Goal: Task Accomplishment & Management: Use online tool/utility

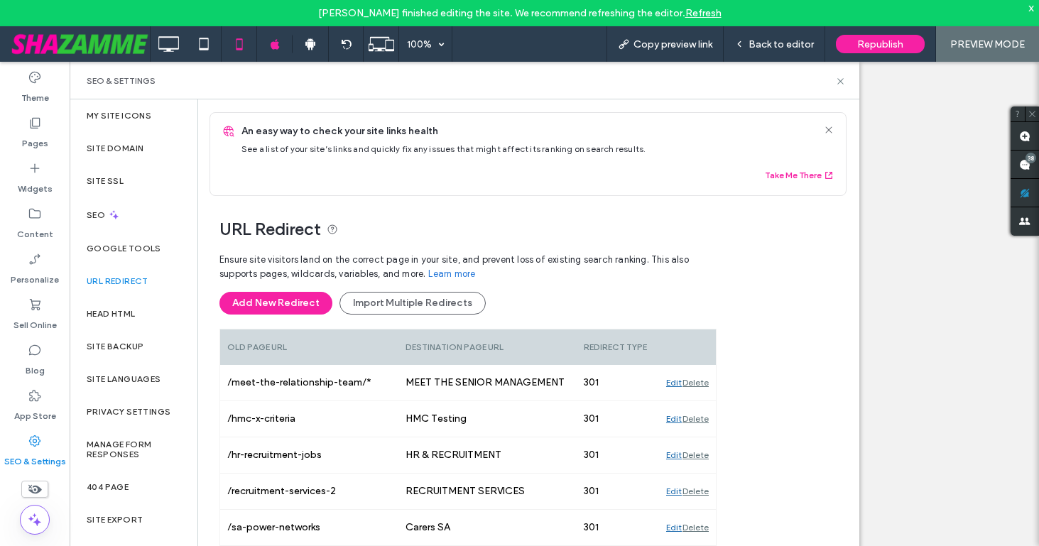
scroll to position [168, 0]
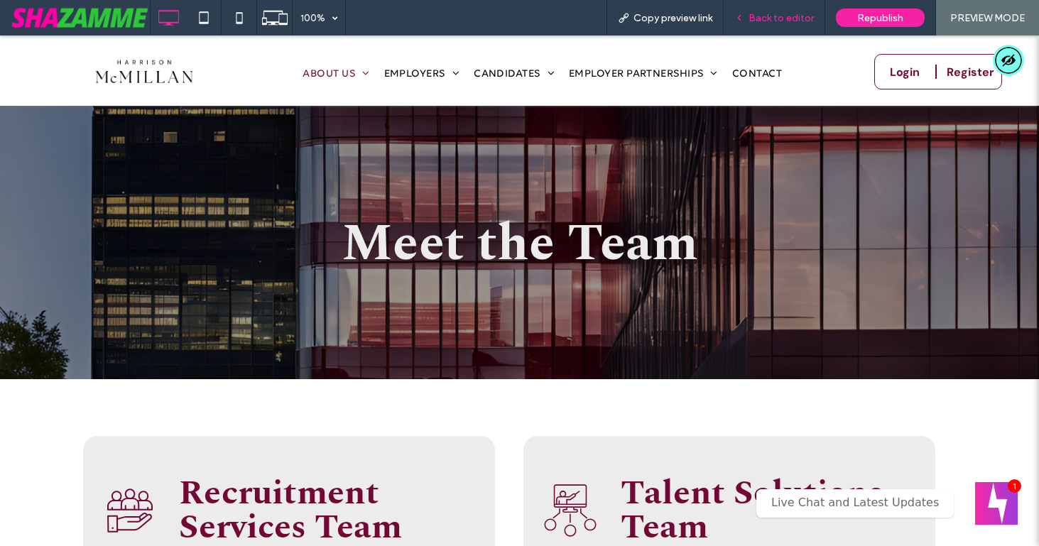
click at [779, 7] on div "Back to editor" at bounding box center [775, 18] width 102 height 36
click at [775, 21] on span "Back to editor" at bounding box center [780, 18] width 65 height 12
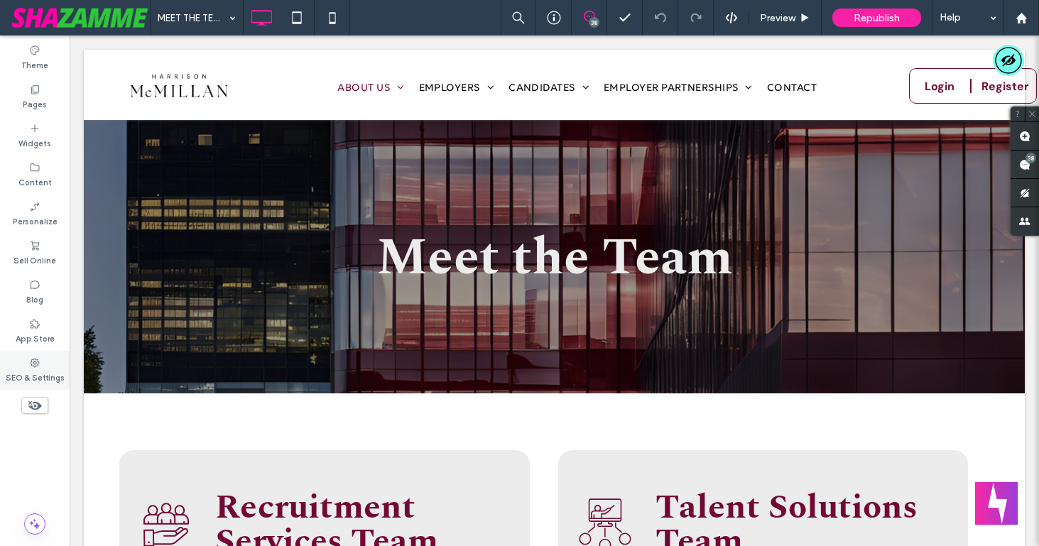
click at [31, 363] on use at bounding box center [35, 362] width 9 height 9
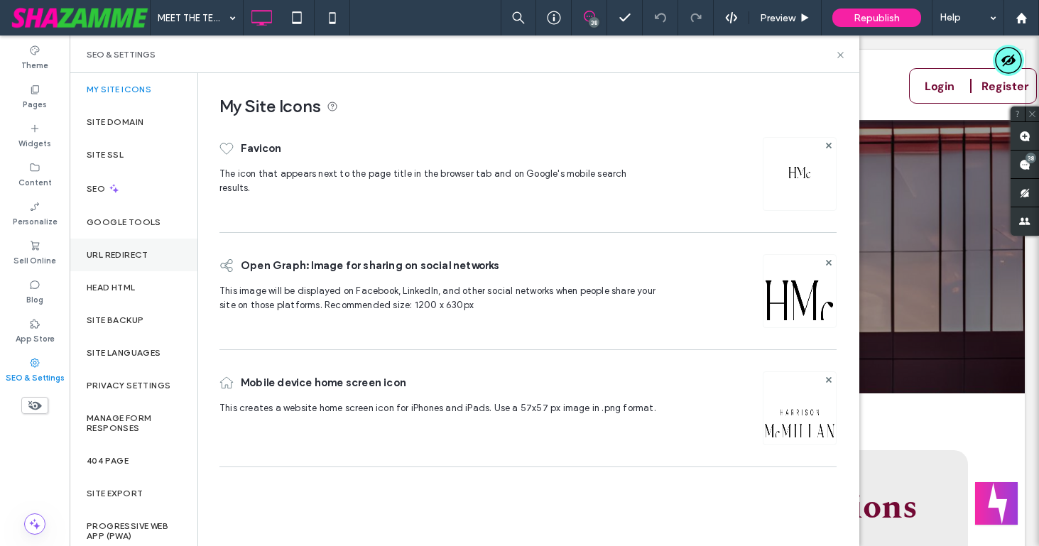
click at [113, 262] on div "URL Redirect" at bounding box center [134, 255] width 128 height 33
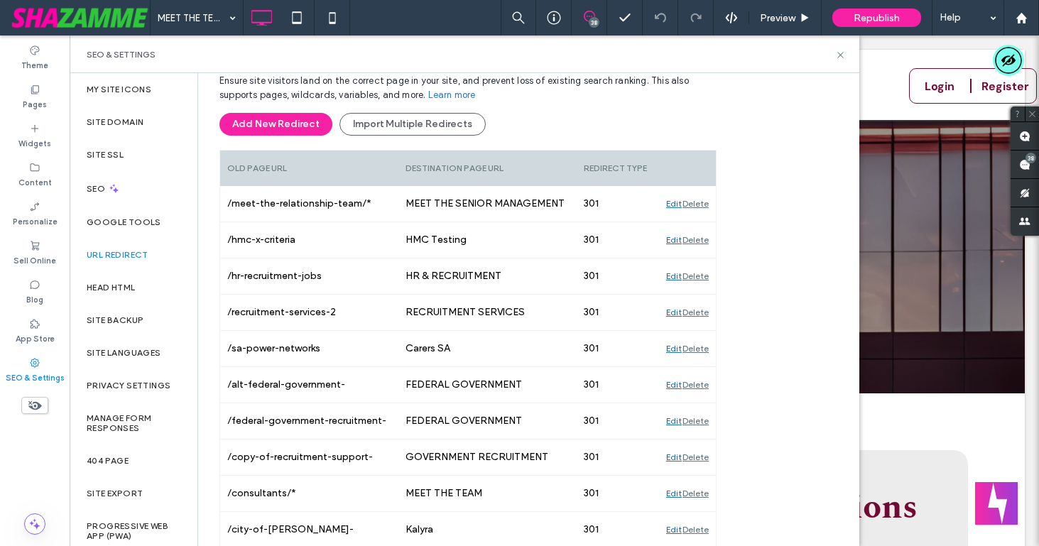
scroll to position [168, 0]
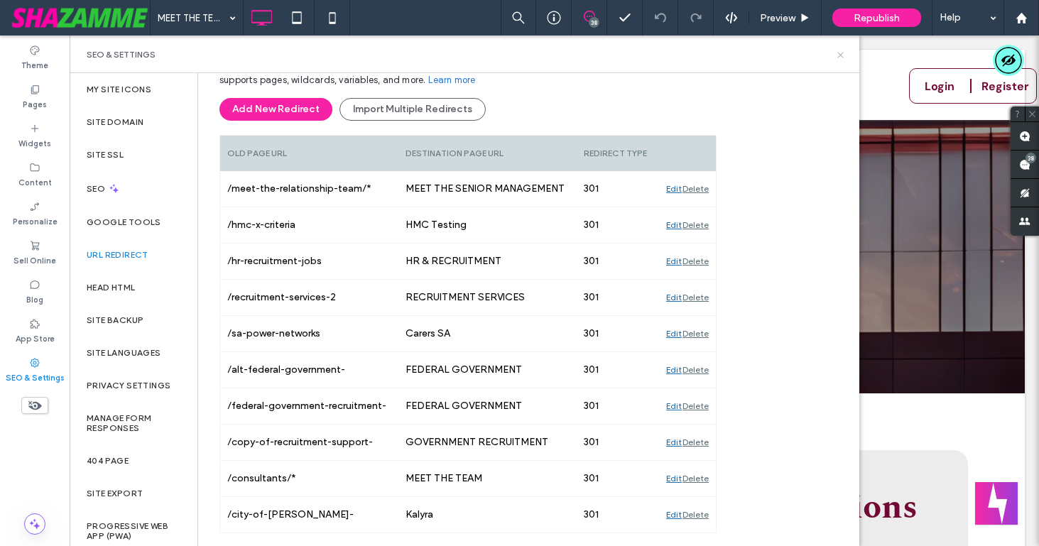
click at [841, 52] on icon at bounding box center [840, 55] width 11 height 11
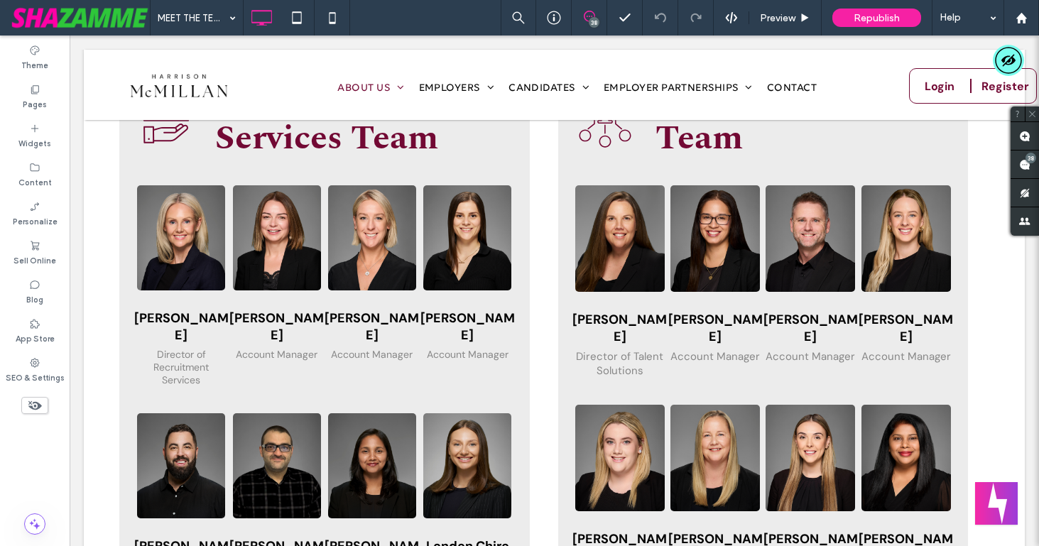
scroll to position [413, 0]
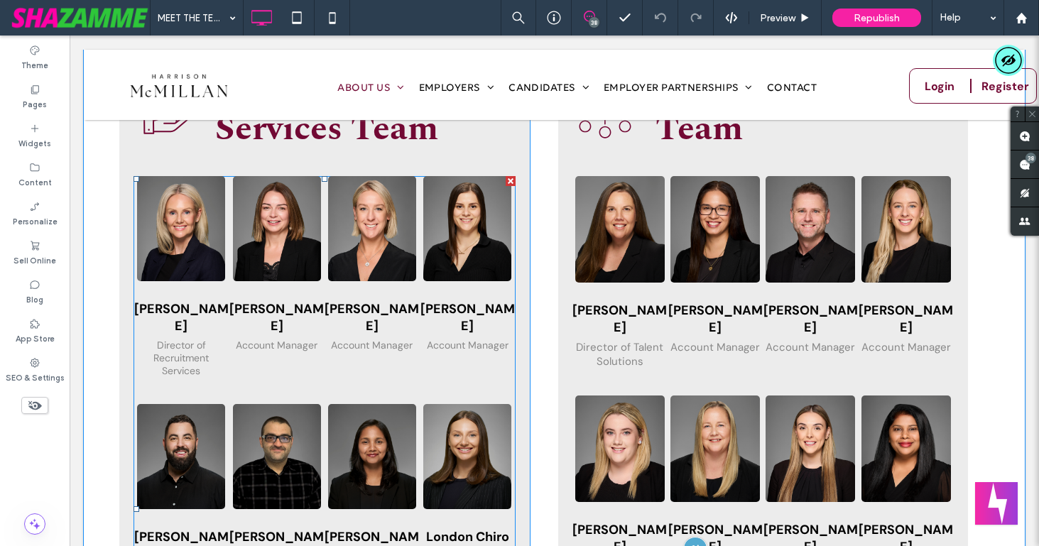
click at [503, 329] on span at bounding box center [324, 509] width 382 height 667
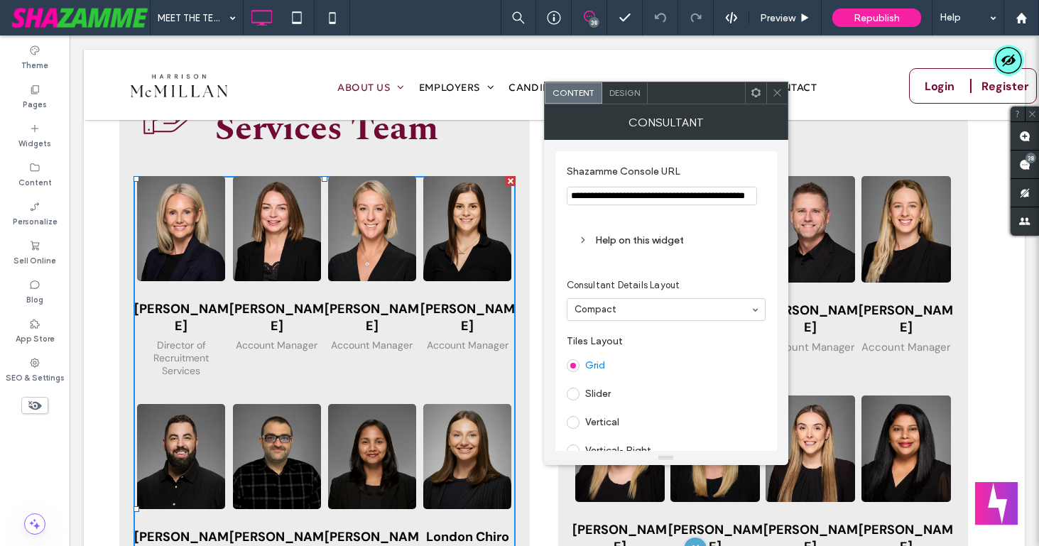
click at [779, 89] on use at bounding box center [776, 92] width 7 height 7
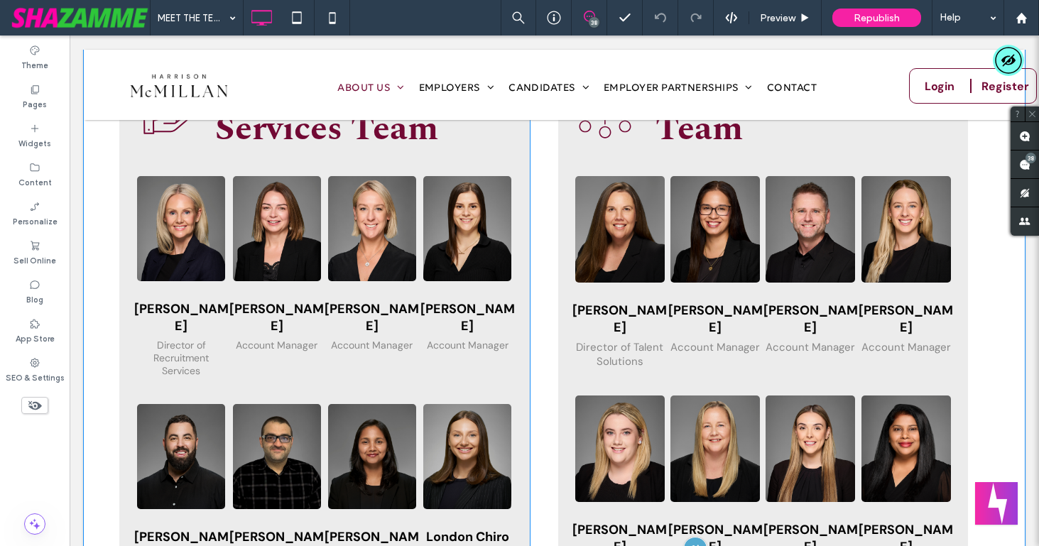
click at [538, 188] on div "Recruitment Services Team Box 1 Box 2 Box 3 Box 4 Box 5 [PERSON_NAME] Director …" at bounding box center [543, 469] width 848 height 863
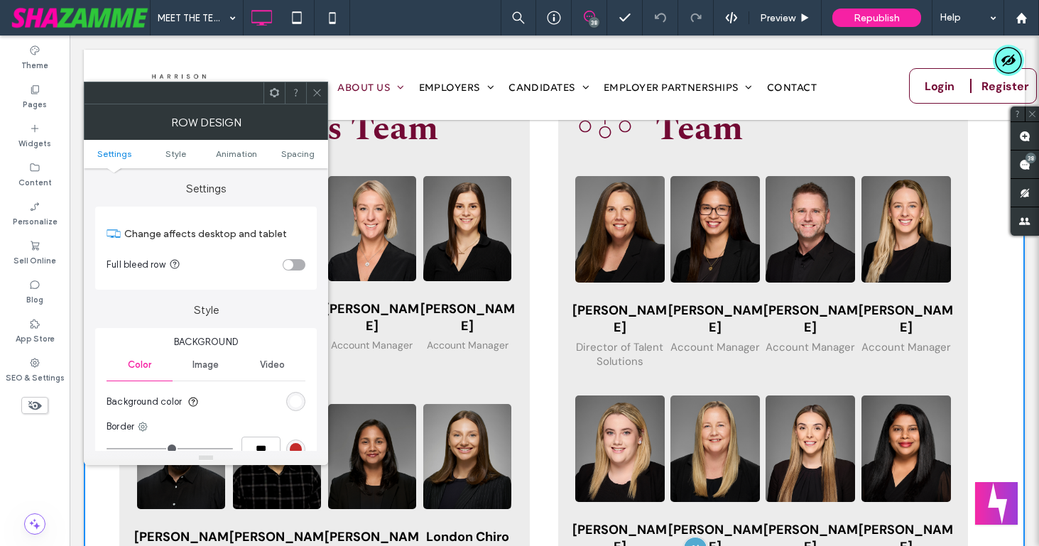
click at [324, 84] on div at bounding box center [316, 92] width 21 height 21
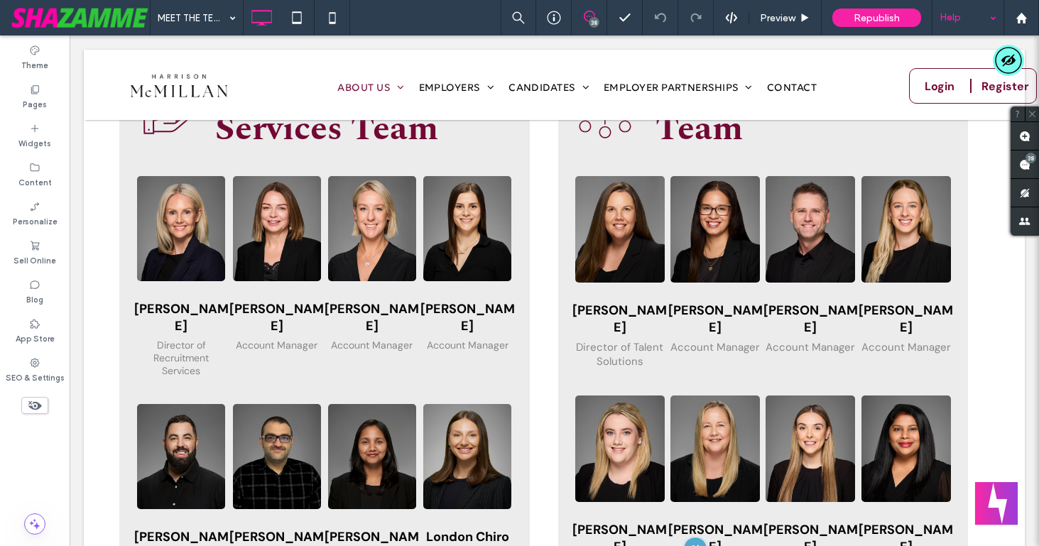
click at [952, 28] on div "Help" at bounding box center [967, 18] width 71 height 36
